Goal: Check status

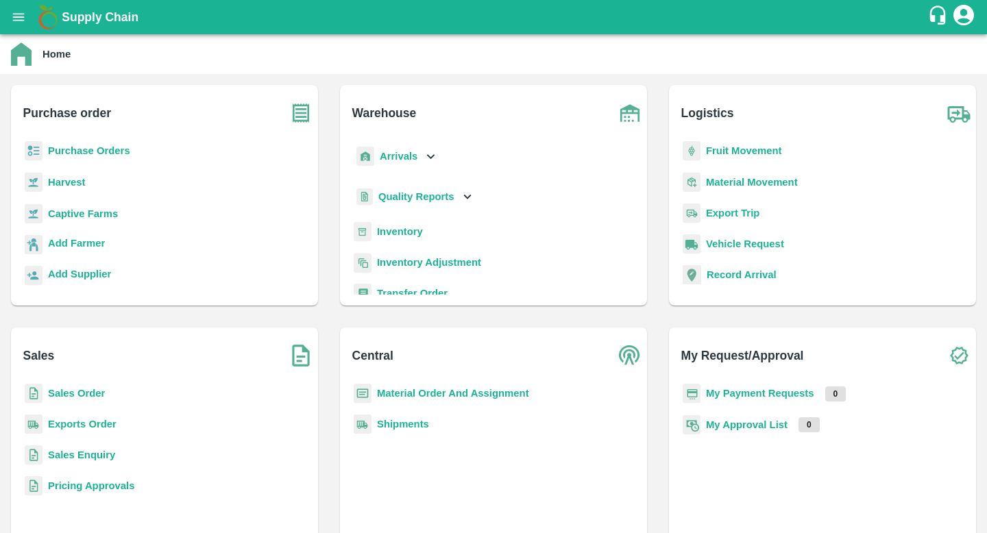
click at [744, 434] on div "My Approval List 0" at bounding box center [822, 433] width 285 height 37
click at [744, 425] on b "My Approval List" at bounding box center [747, 424] width 82 height 11
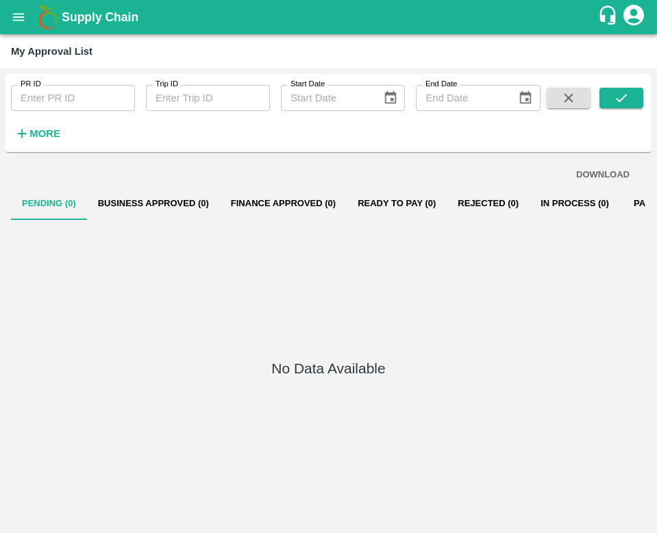
click at [186, 201] on button "Business Approved (0)" at bounding box center [153, 203] width 133 height 33
